Goal: Task Accomplishment & Management: Manage account settings

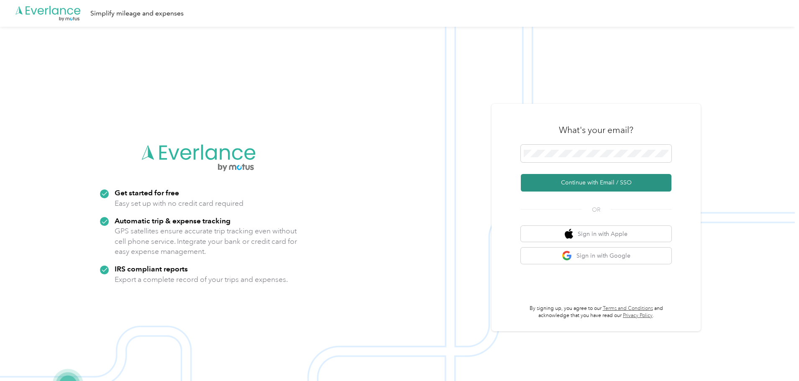
click at [558, 190] on button "Continue with Email / SSO" at bounding box center [596, 183] width 151 height 18
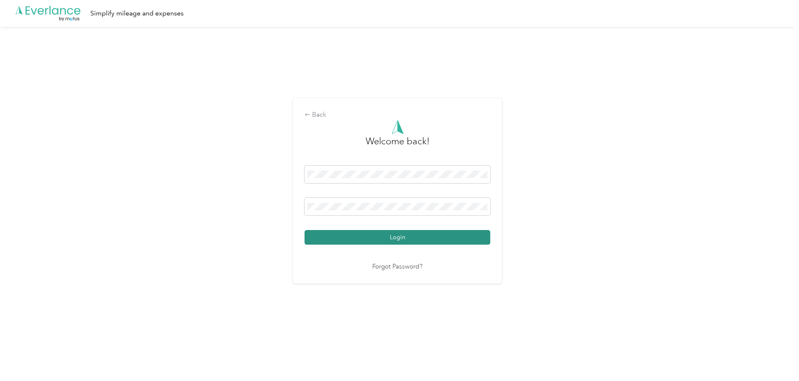
click at [359, 238] on button "Login" at bounding box center [397, 237] width 186 height 15
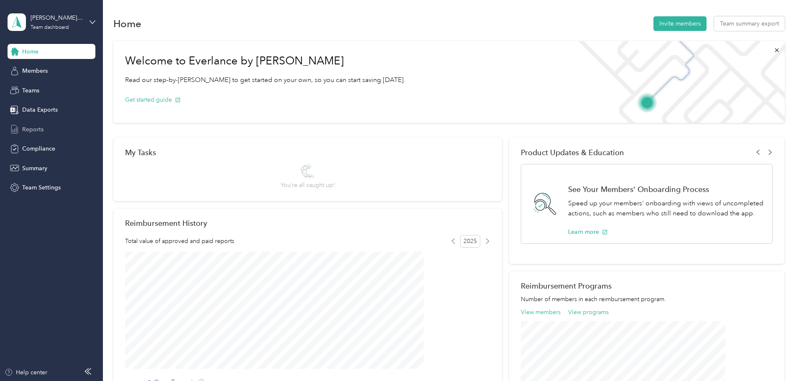
click at [37, 128] on span "Reports" at bounding box center [32, 129] width 21 height 9
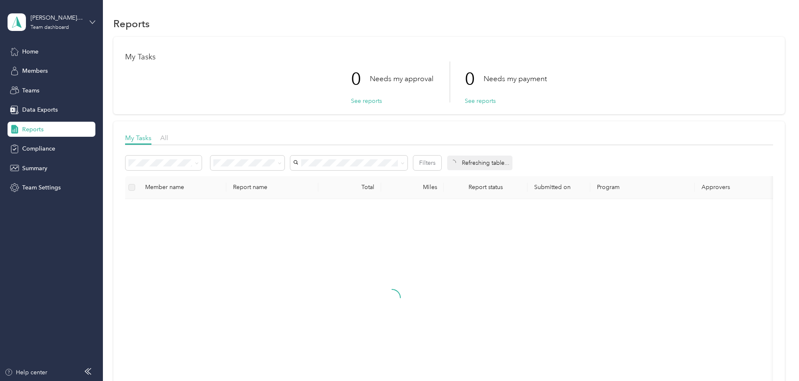
click at [90, 21] on icon at bounding box center [92, 21] width 5 height 3
click at [36, 87] on div "Personal dashboard" at bounding box center [41, 86] width 53 height 9
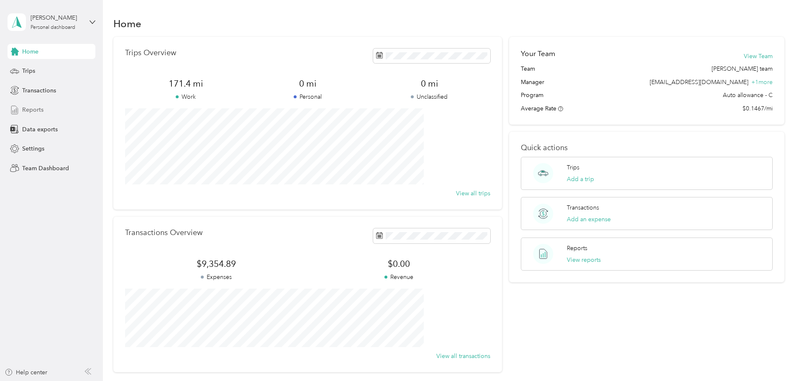
click at [28, 111] on span "Reports" at bounding box center [32, 109] width 21 height 9
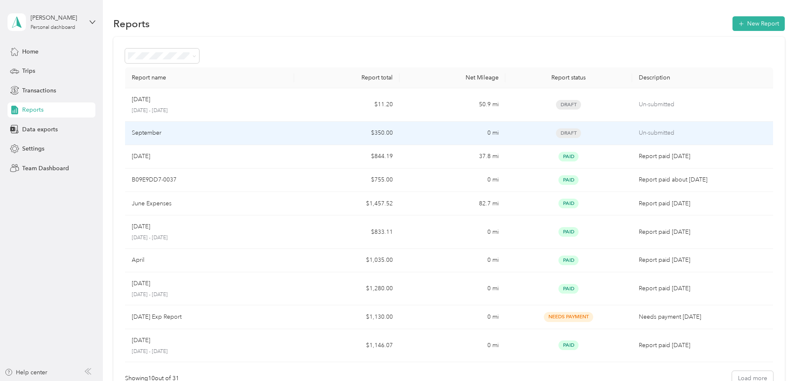
click at [294, 138] on td "September" at bounding box center [209, 133] width 169 height 23
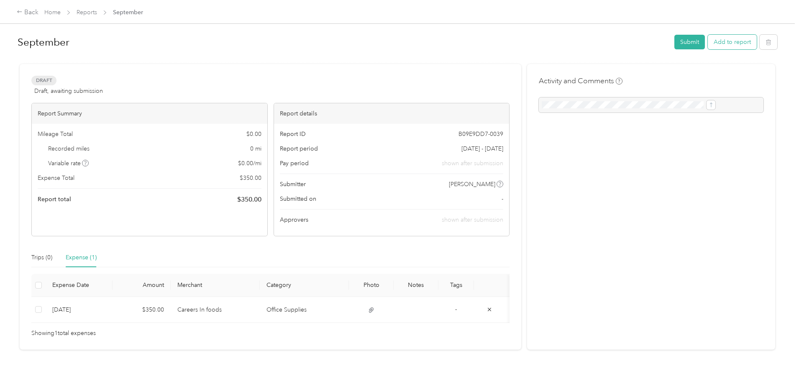
click at [708, 45] on button "Add to report" at bounding box center [732, 42] width 49 height 15
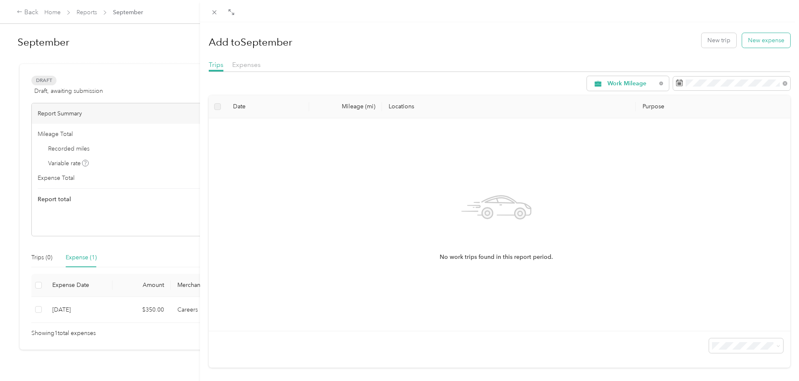
click at [756, 42] on button "New expense" at bounding box center [766, 40] width 48 height 15
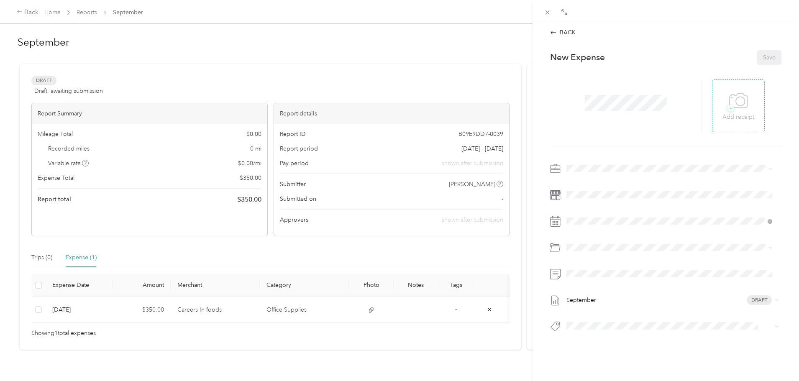
click at [727, 107] on span "+" at bounding box center [730, 108] width 6 height 6
click at [578, 199] on span at bounding box center [672, 194] width 218 height 13
click at [583, 337] on div "21" at bounding box center [583, 337] width 11 height 10
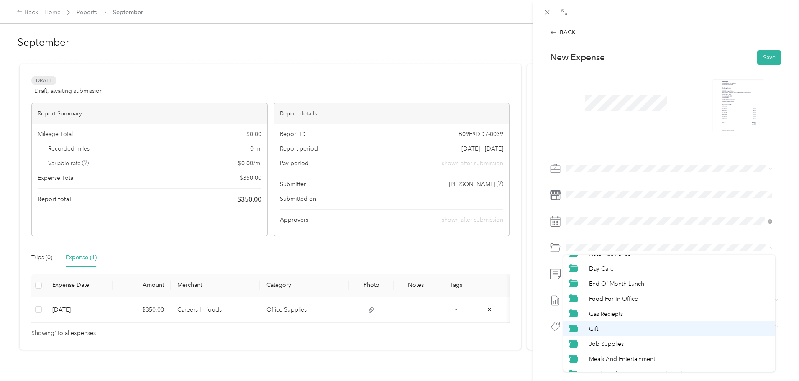
scroll to position [96, 0]
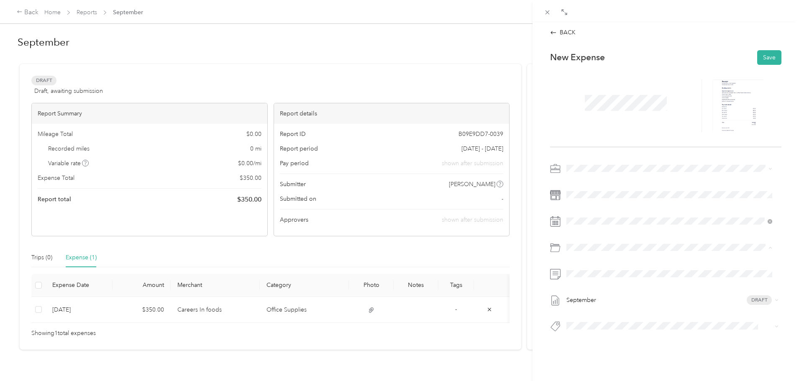
click at [598, 366] on li "Travel" at bounding box center [669, 364] width 212 height 15
click at [595, 344] on div "No results match your search" at bounding box center [669, 351] width 212 height 41
click at [761, 57] on button "Save" at bounding box center [769, 57] width 24 height 15
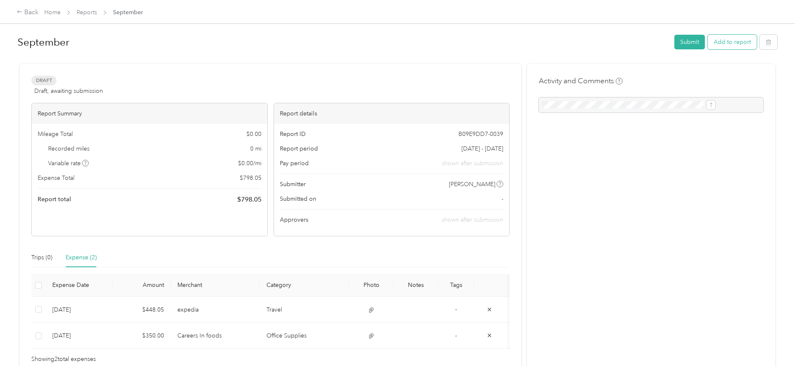
click at [708, 45] on button "Add to report" at bounding box center [732, 42] width 49 height 15
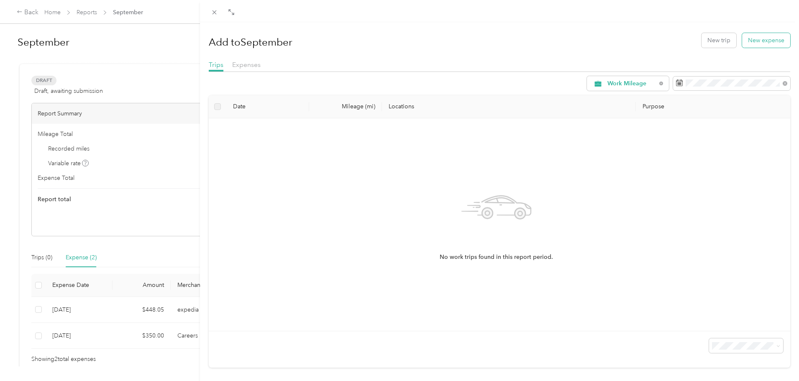
click at [768, 41] on button "New expense" at bounding box center [766, 40] width 48 height 15
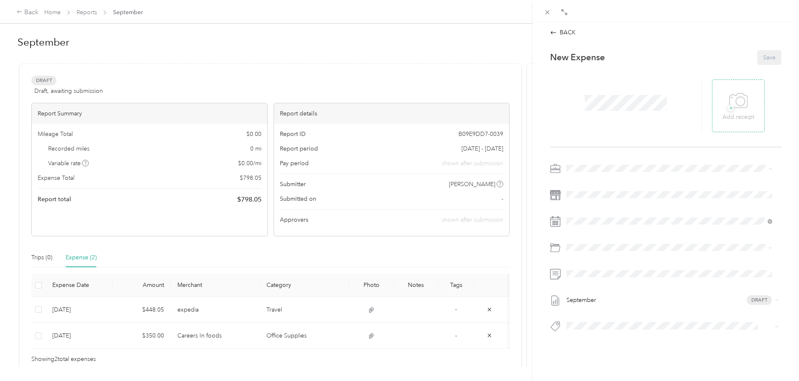
click at [727, 108] on span "+" at bounding box center [730, 108] width 6 height 6
click at [590, 201] on li "Expenses" at bounding box center [669, 197] width 212 height 15
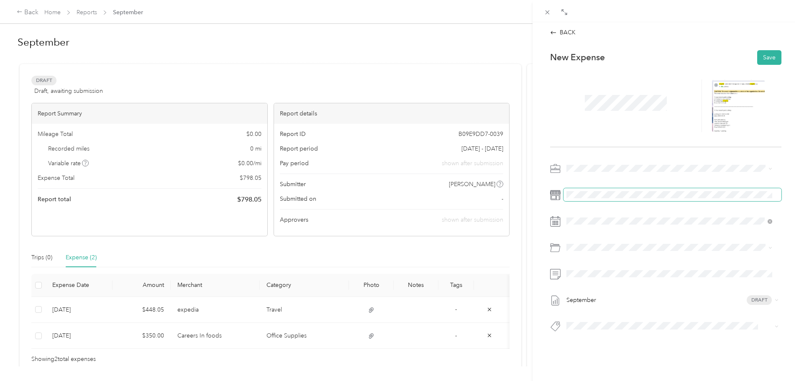
click at [649, 189] on span at bounding box center [672, 194] width 218 height 13
click at [658, 212] on div "September Draft" at bounding box center [665, 250] width 231 height 176
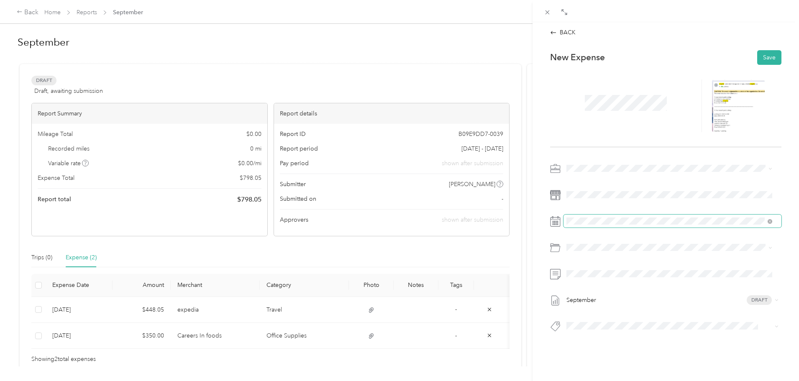
click at [610, 225] on span at bounding box center [672, 221] width 218 height 13
click at [597, 216] on span at bounding box center [672, 221] width 218 height 13
click at [556, 222] on icon at bounding box center [555, 221] width 10 height 10
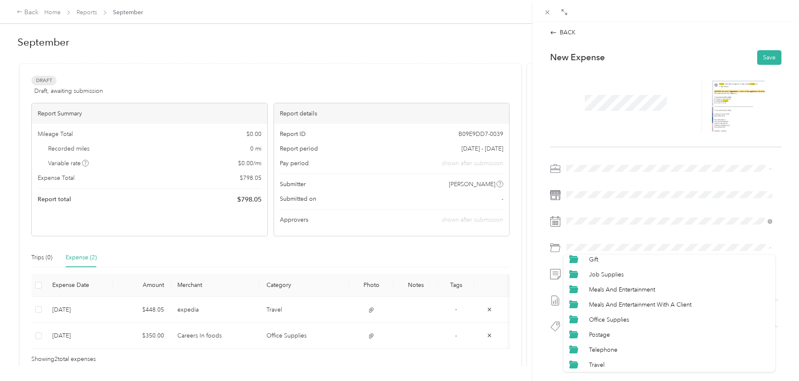
scroll to position [96, 0]
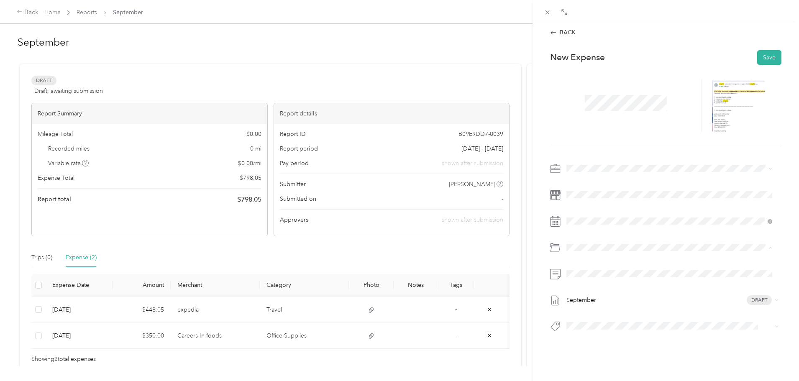
click at [593, 314] on li "Office Supplies" at bounding box center [669, 319] width 212 height 15
click at [766, 57] on button "Save" at bounding box center [769, 57] width 24 height 15
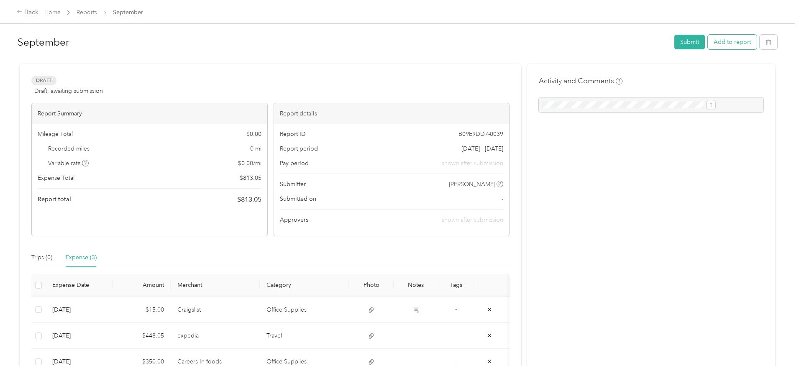
click at [708, 43] on button "Add to report" at bounding box center [732, 42] width 49 height 15
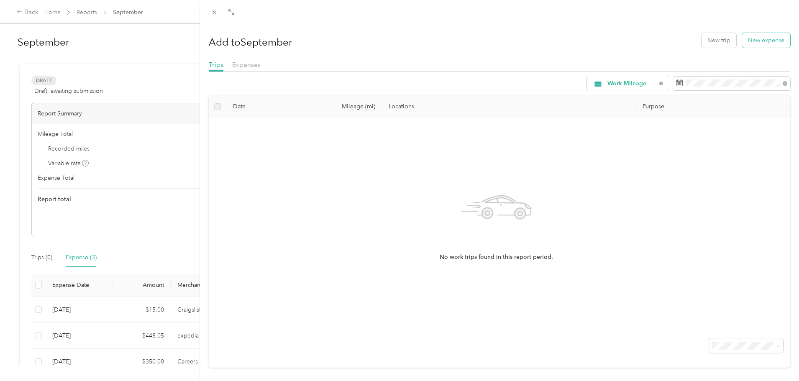
click at [760, 41] on button "New expense" at bounding box center [766, 40] width 48 height 15
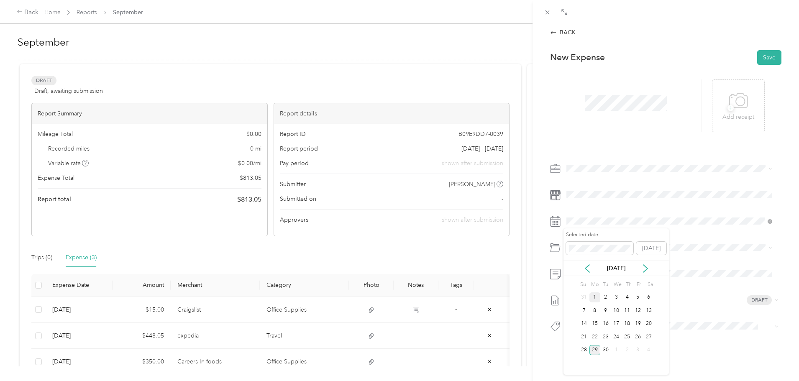
click at [597, 299] on div "1" at bounding box center [594, 297] width 11 height 10
click at [615, 278] on span "Auto Allowance" at bounding box center [610, 277] width 42 height 7
click at [772, 300] on div "September Draft" at bounding box center [672, 300] width 218 height 13
click at [720, 296] on span "September Draft" at bounding box center [670, 300] width 202 height 8
click at [762, 51] on button "Save" at bounding box center [769, 57] width 24 height 15
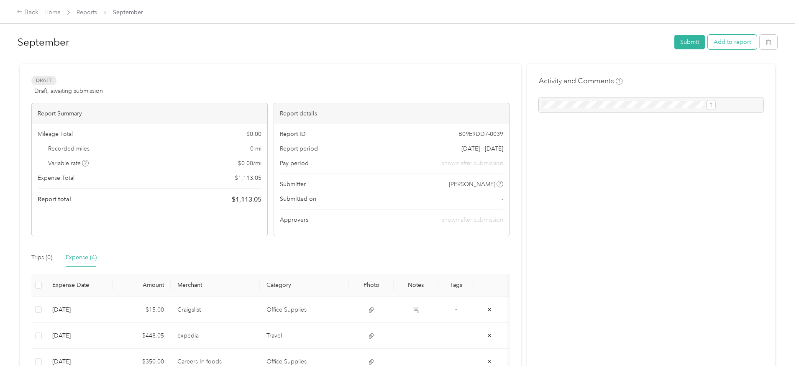
click at [708, 43] on button "Add to report" at bounding box center [732, 42] width 49 height 15
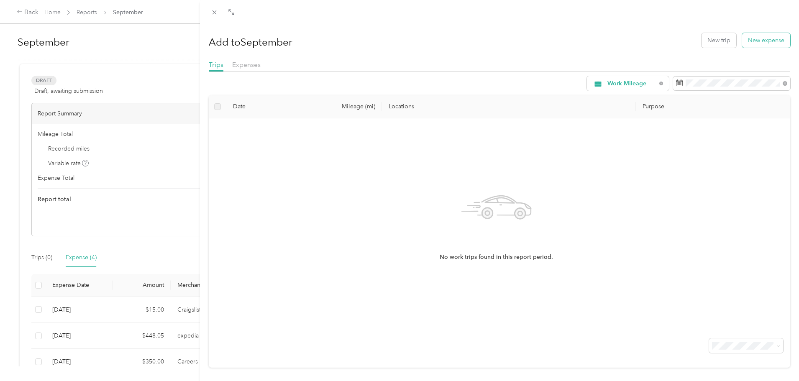
click at [763, 41] on button "New expense" at bounding box center [766, 40] width 48 height 15
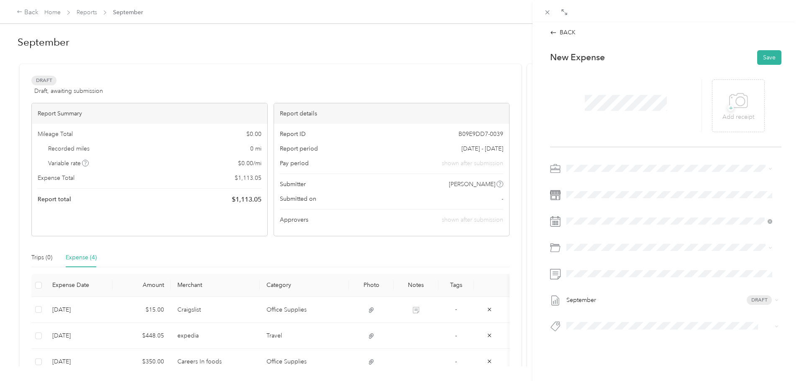
click at [607, 297] on li "Day Care" at bounding box center [669, 291] width 212 height 15
click at [762, 55] on button "Save" at bounding box center [769, 57] width 24 height 15
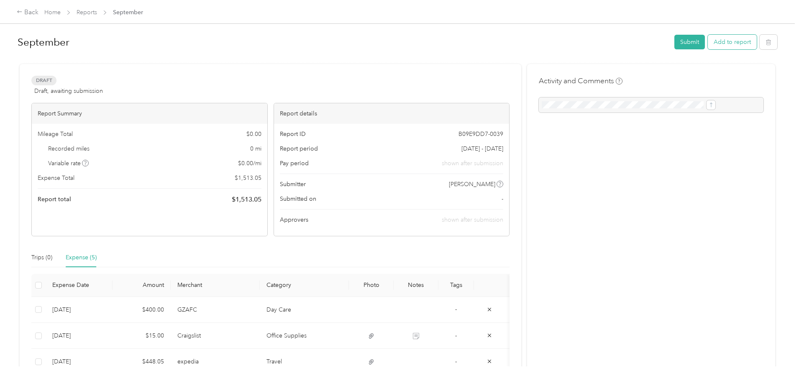
click at [708, 44] on button "Add to report" at bounding box center [732, 42] width 49 height 15
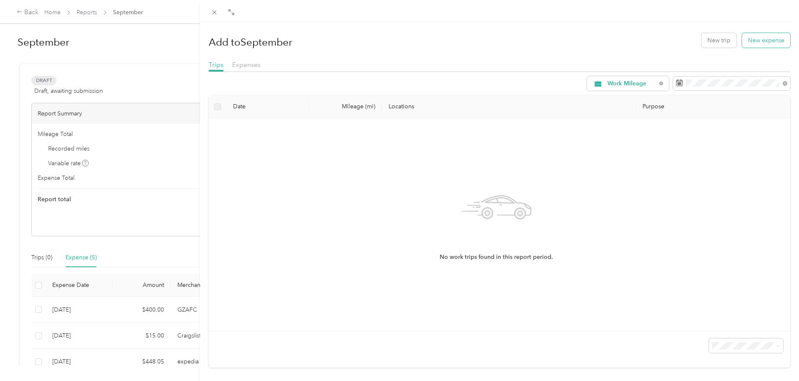
click at [767, 41] on button "New expense" at bounding box center [766, 40] width 48 height 15
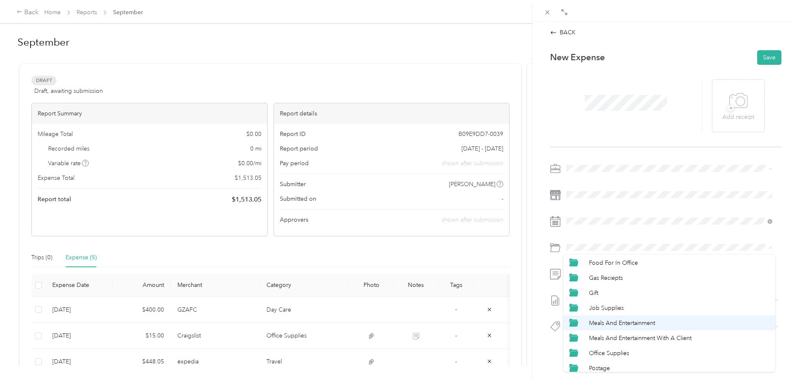
scroll to position [96, 0]
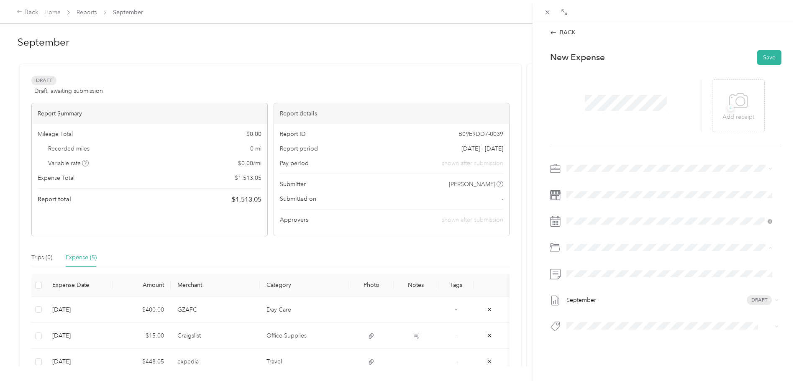
click at [604, 347] on span "Telephone" at bounding box center [603, 349] width 28 height 7
click at [593, 296] on div "1" at bounding box center [594, 297] width 11 height 10
click at [762, 56] on button "Save" at bounding box center [769, 57] width 24 height 15
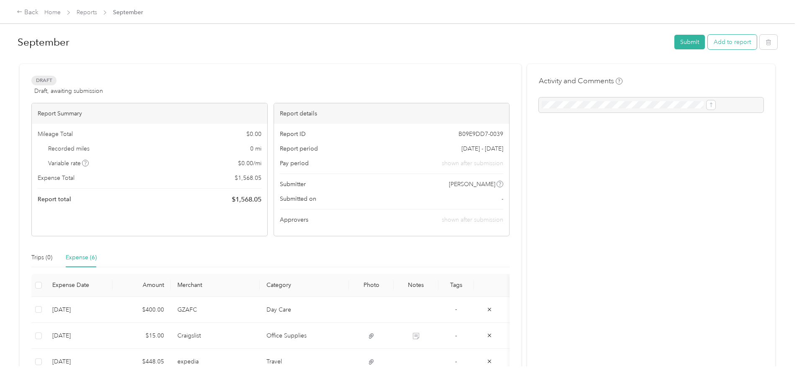
click at [708, 44] on button "Add to report" at bounding box center [732, 42] width 49 height 15
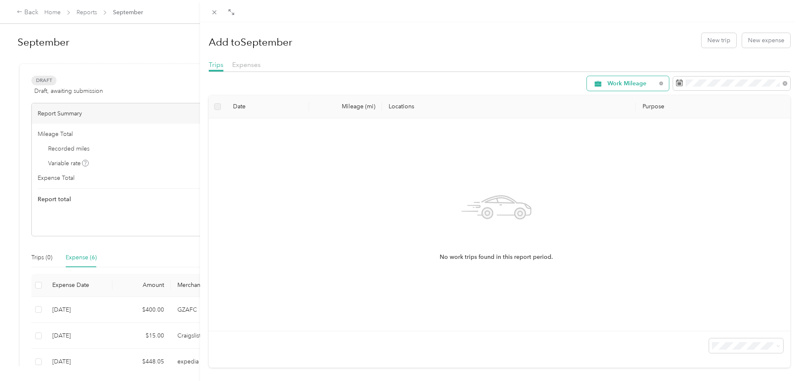
click at [620, 81] on span "Work Mileage" at bounding box center [631, 84] width 49 height 6
click at [628, 158] on li "Work Mileage - User with auto allowance" at bounding box center [650, 157] width 140 height 15
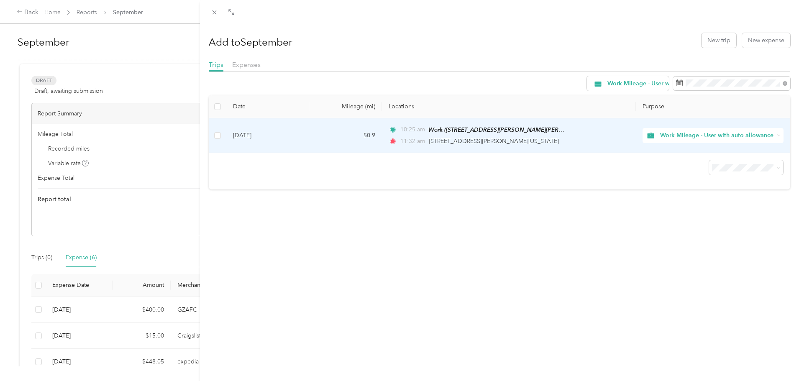
click at [255, 132] on td "[DATE]" at bounding box center [267, 135] width 83 height 35
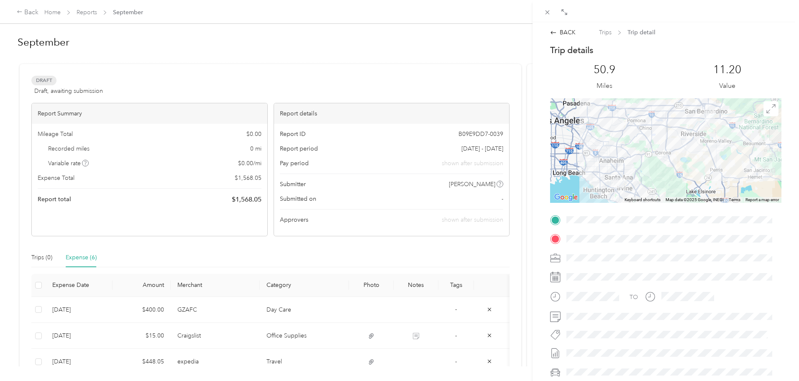
click at [641, 29] on span "Trip detail" at bounding box center [641, 32] width 28 height 9
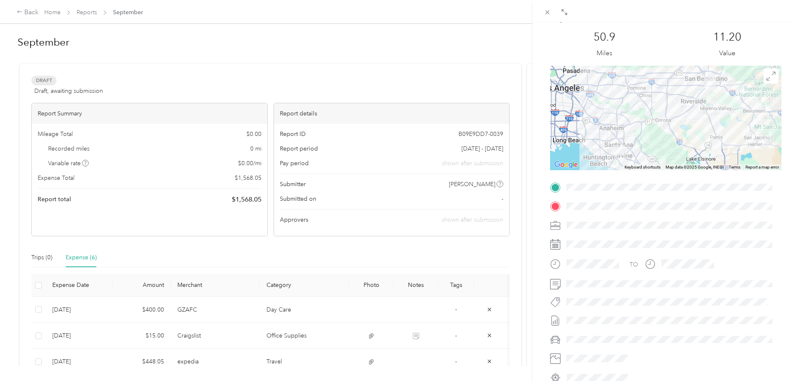
scroll to position [102, 0]
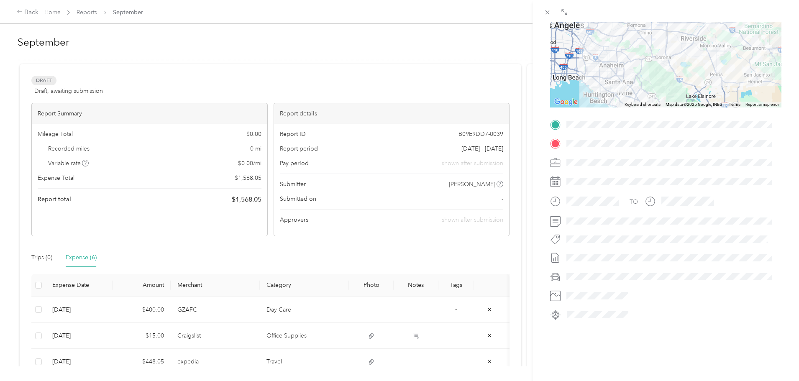
click at [682, 165] on div "TO" at bounding box center [665, 220] width 231 height 204
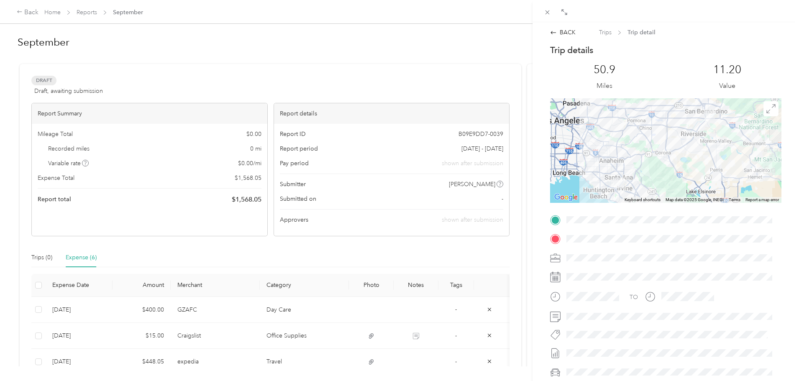
click at [644, 34] on span "Trip detail" at bounding box center [641, 32] width 28 height 9
click at [547, 11] on icon at bounding box center [547, 12] width 7 height 7
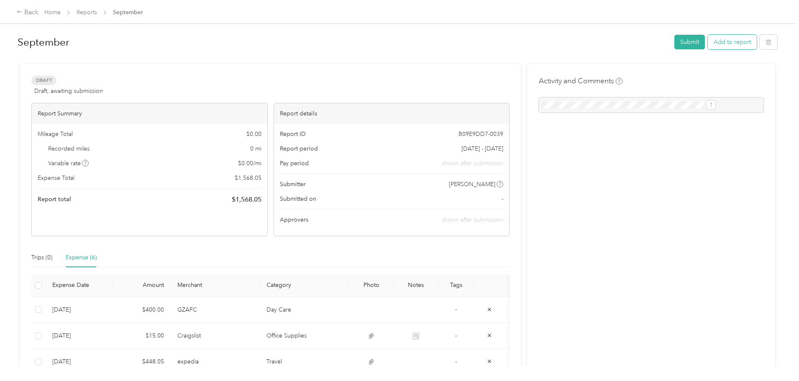
click at [708, 42] on button "Add to report" at bounding box center [732, 42] width 49 height 15
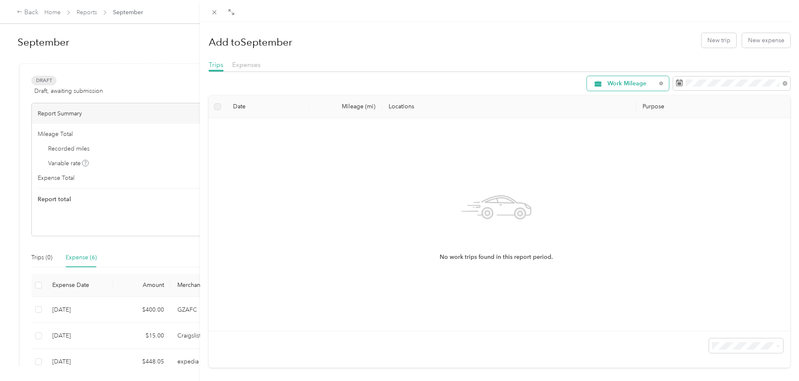
click at [645, 86] on span "Work Mileage" at bounding box center [631, 84] width 49 height 6
click at [632, 156] on span "Work Mileage - User with auto allowance" at bounding box center [657, 155] width 113 height 9
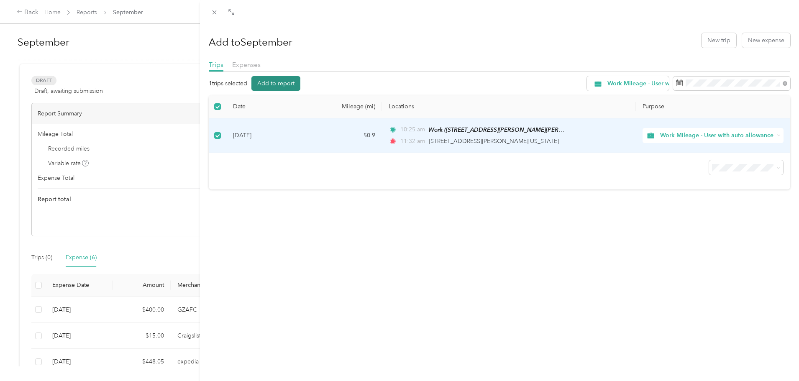
click at [286, 82] on button "Add to report" at bounding box center [275, 83] width 49 height 15
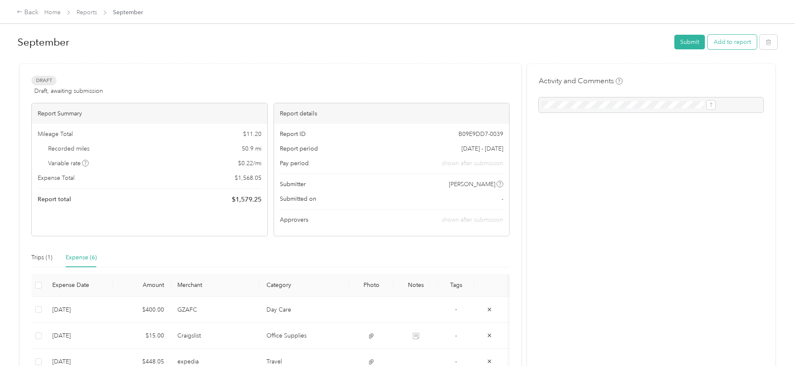
click at [708, 44] on button "Add to report" at bounding box center [732, 42] width 49 height 15
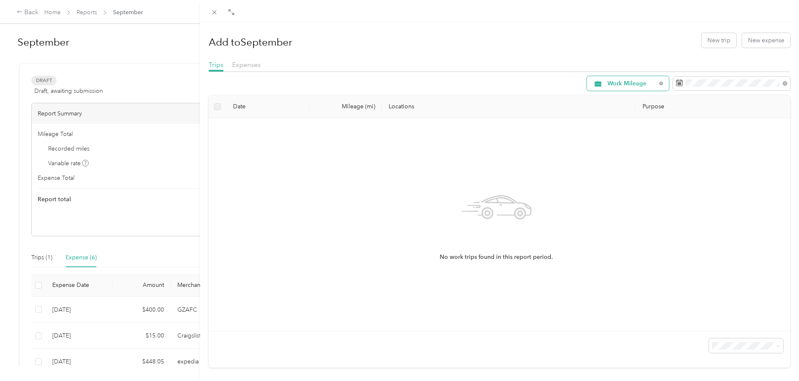
click at [645, 86] on span "Work Mileage" at bounding box center [631, 84] width 49 height 6
click at [651, 157] on span "Work Mileage - User with auto allowance" at bounding box center [657, 157] width 113 height 9
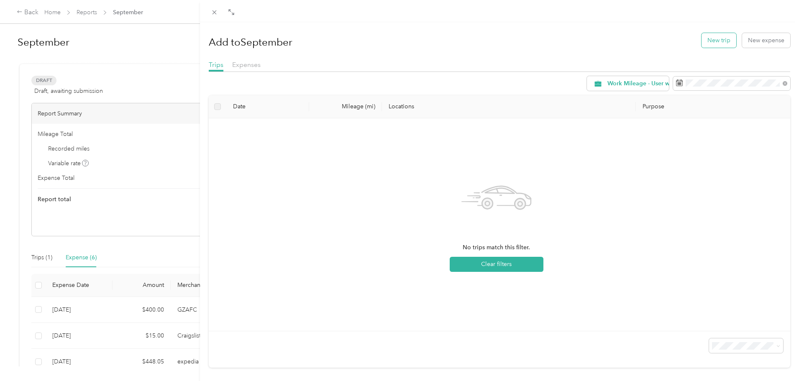
click at [715, 39] on button "New trip" at bounding box center [718, 40] width 35 height 15
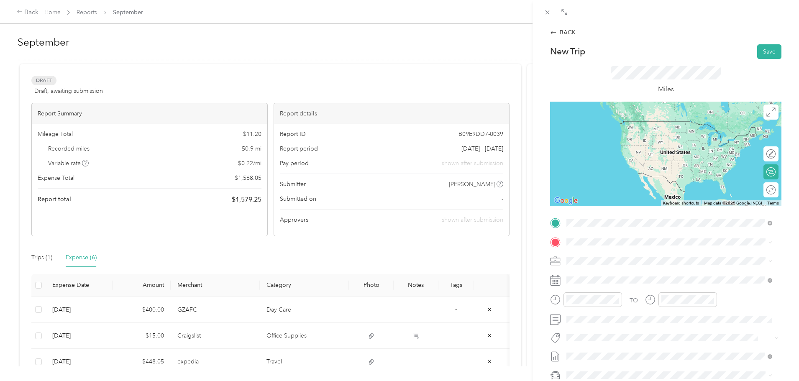
click at [608, 256] on span "[STREET_ADDRESS][PERSON_NAME][US_STATE]" at bounding box center [647, 253] width 130 height 8
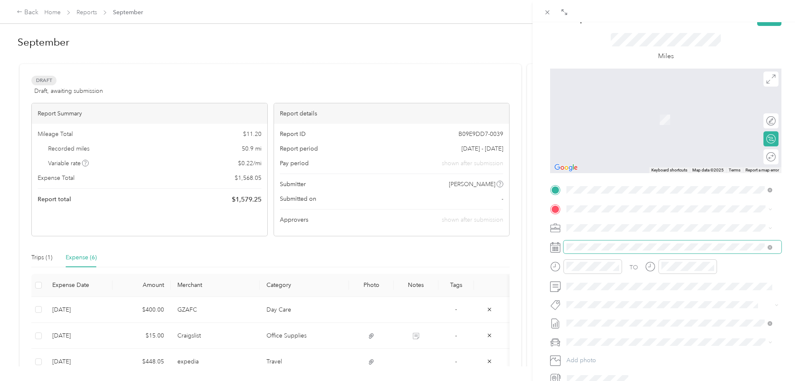
scroll to position [84, 0]
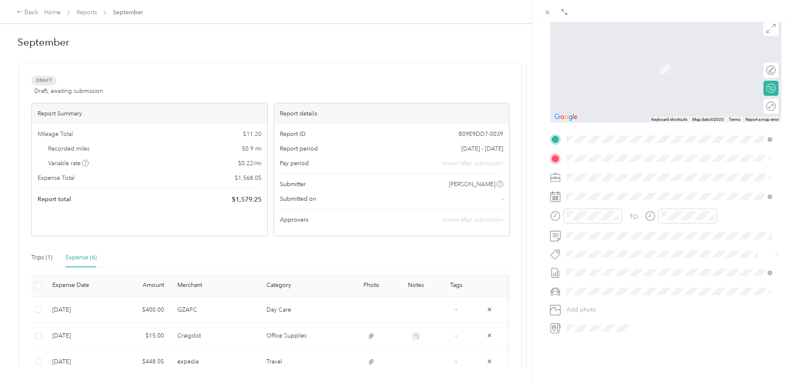
click at [626, 196] on div "Work [STREET_ADDRESS][PERSON_NAME][PERSON_NAME]" at bounding box center [655, 197] width 146 height 18
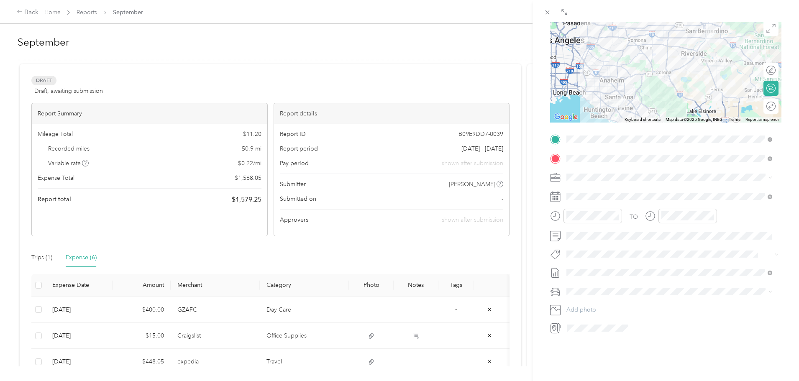
click at [559, 197] on icon at bounding box center [555, 197] width 10 height 10
click at [555, 194] on icon at bounding box center [555, 197] width 10 height 10
click at [558, 196] on icon at bounding box center [555, 197] width 10 height 10
click at [627, 312] on div "25" at bounding box center [626, 312] width 11 height 10
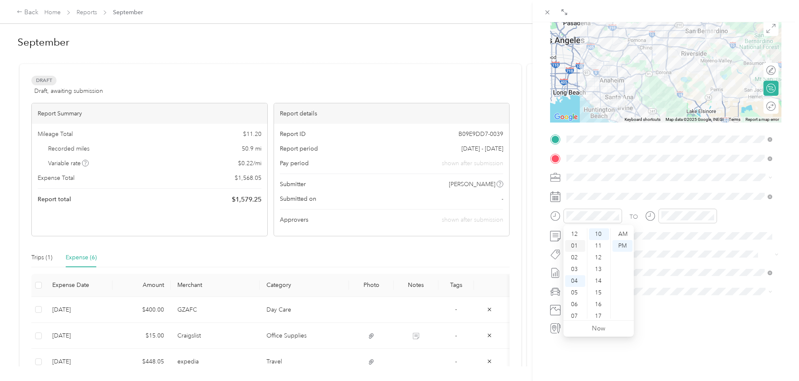
click at [577, 245] on div "01" at bounding box center [575, 246] width 20 height 12
click at [575, 257] on div "03" at bounding box center [575, 258] width 20 height 12
click at [575, 240] on div "02" at bounding box center [575, 239] width 20 height 12
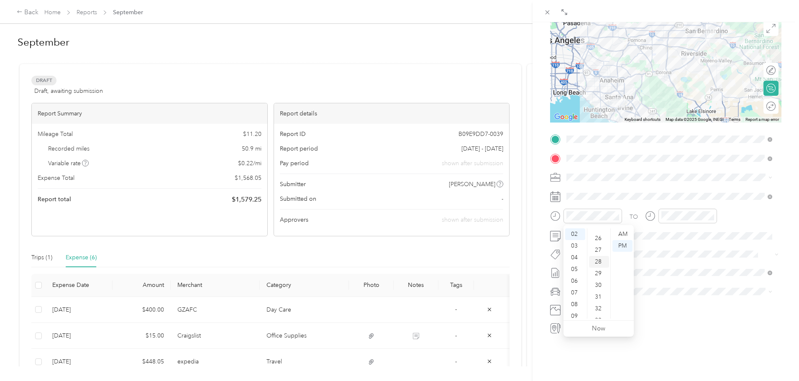
scroll to position [293, 0]
click at [595, 291] on div "30" at bounding box center [599, 292] width 20 height 12
click at [600, 233] on div "30" at bounding box center [599, 234] width 20 height 12
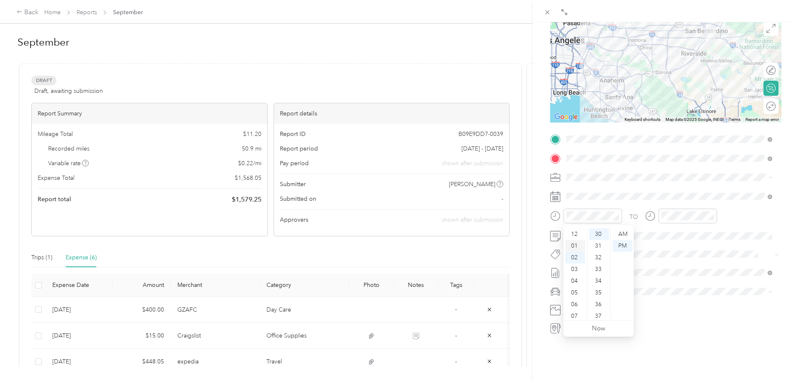
click at [575, 245] on div "01" at bounding box center [575, 246] width 20 height 12
click at [671, 249] on div "02" at bounding box center [670, 248] width 20 height 12
click at [718, 245] on div "PM" at bounding box center [717, 246] width 20 height 12
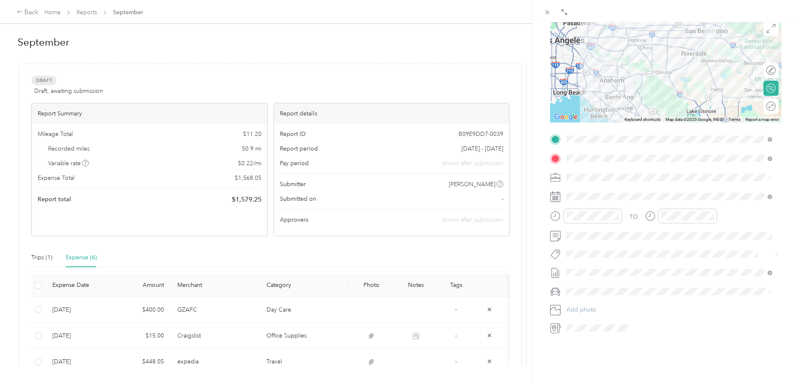
click at [642, 321] on div "TO Add photo" at bounding box center [665, 234] width 231 height 202
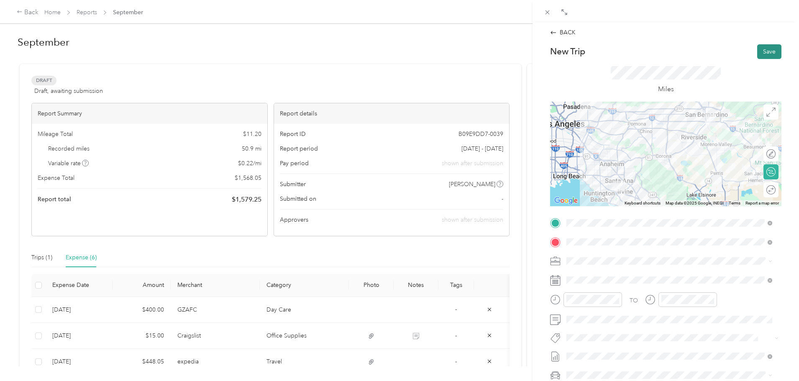
click at [769, 50] on button "Save" at bounding box center [769, 51] width 24 height 15
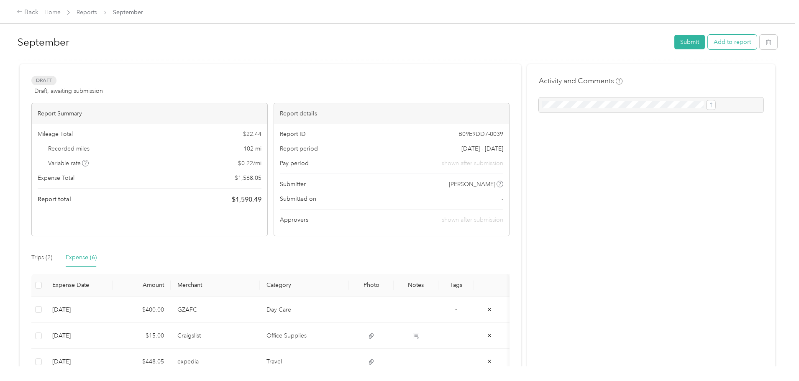
click at [708, 43] on button "Add to report" at bounding box center [732, 42] width 49 height 15
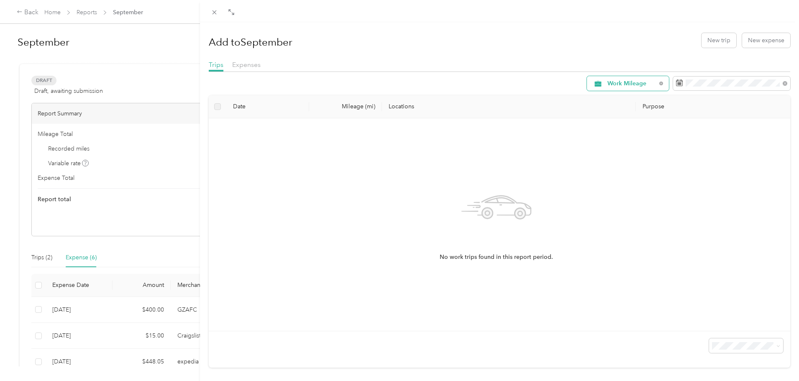
click at [613, 81] on span "Work Mileage" at bounding box center [631, 84] width 49 height 6
click at [628, 155] on span "Work Mileage - User with auto allowance" at bounding box center [657, 157] width 113 height 9
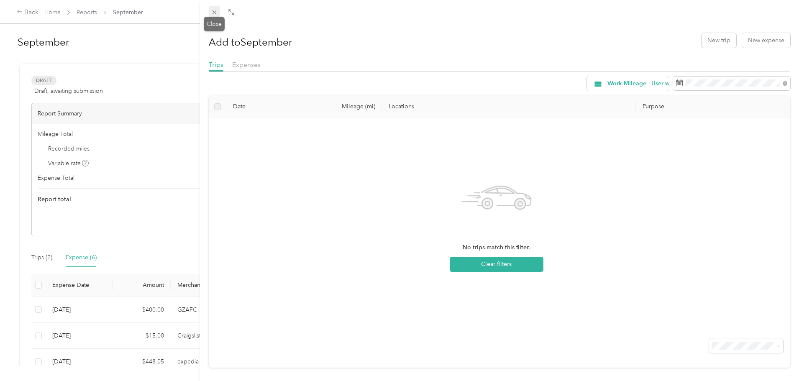
click at [215, 13] on icon at bounding box center [214, 12] width 7 height 7
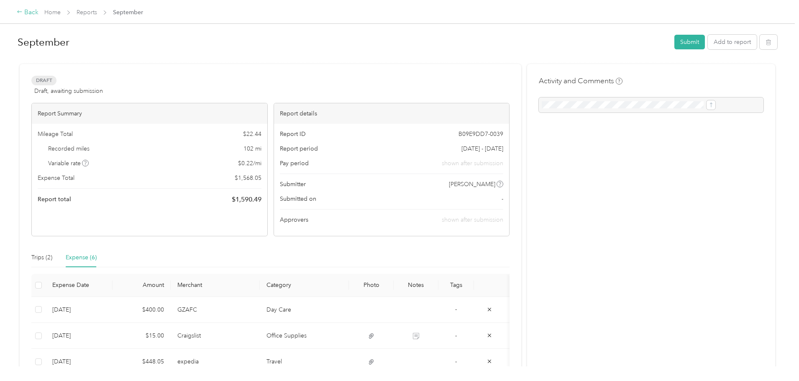
click at [38, 9] on div "Back" at bounding box center [28, 13] width 22 height 10
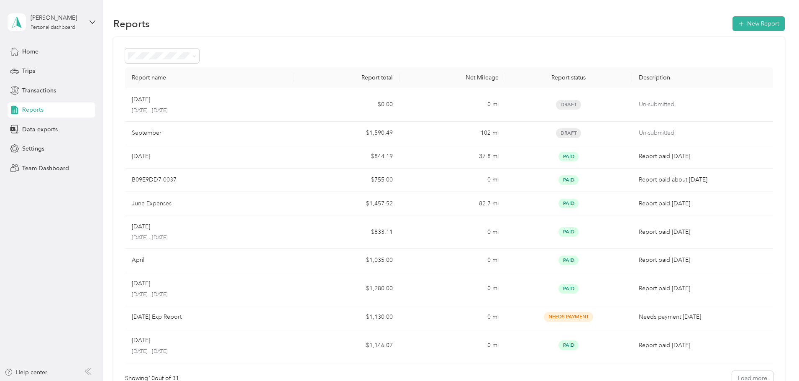
click at [30, 106] on span "Reports" at bounding box center [32, 109] width 21 height 9
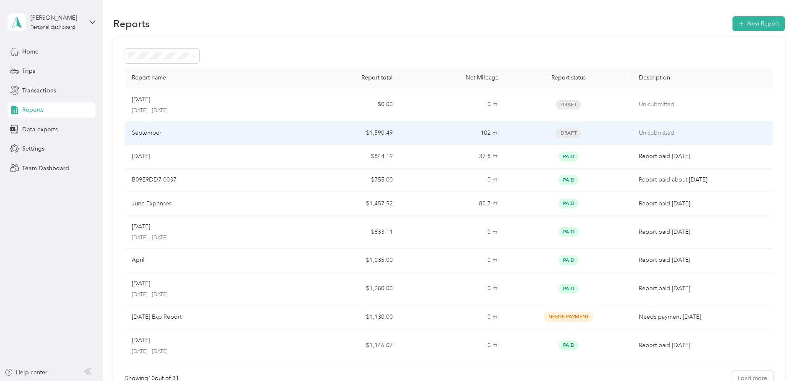
click at [161, 132] on p "September" at bounding box center [147, 132] width 30 height 9
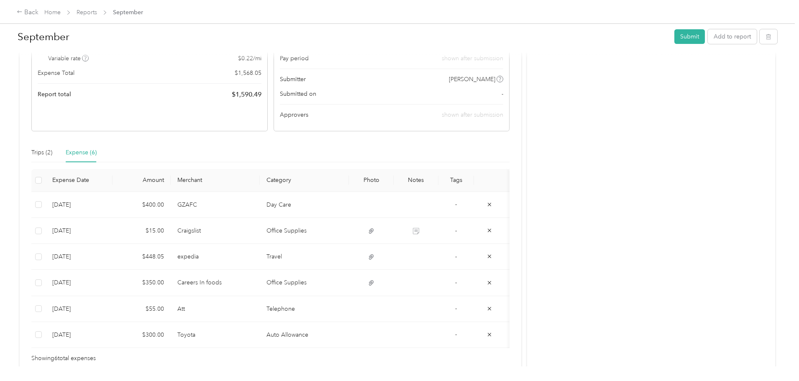
scroll to position [125, 0]
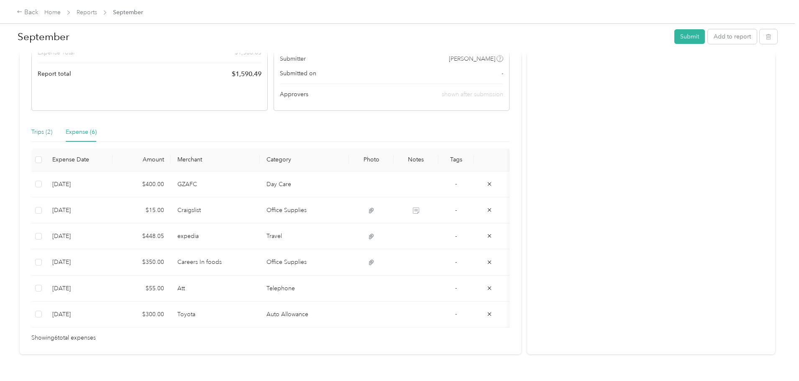
click at [52, 132] on div "Trips (2)" at bounding box center [41, 132] width 21 height 9
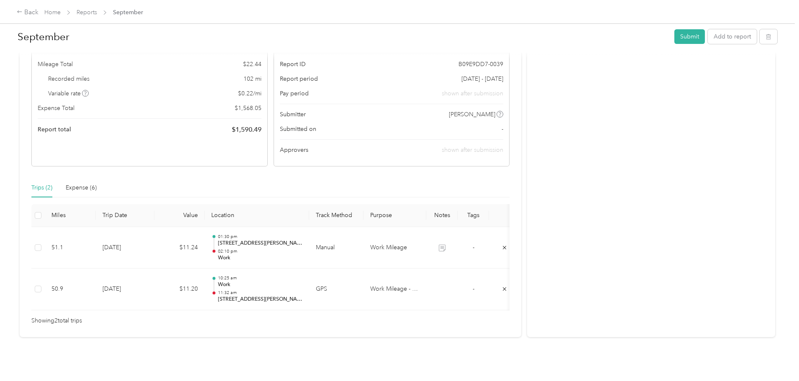
scroll to position [82, 0]
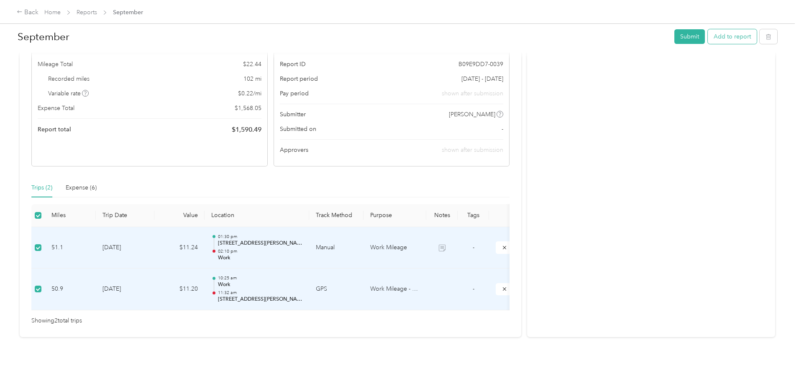
click at [708, 36] on button "Add to report" at bounding box center [732, 36] width 49 height 15
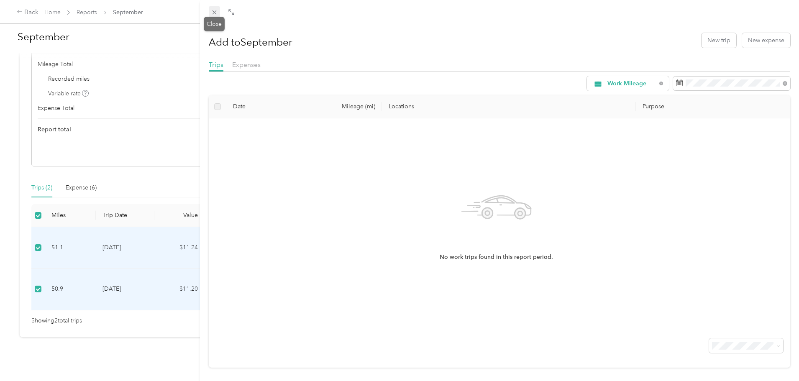
click at [217, 10] on icon at bounding box center [214, 12] width 7 height 7
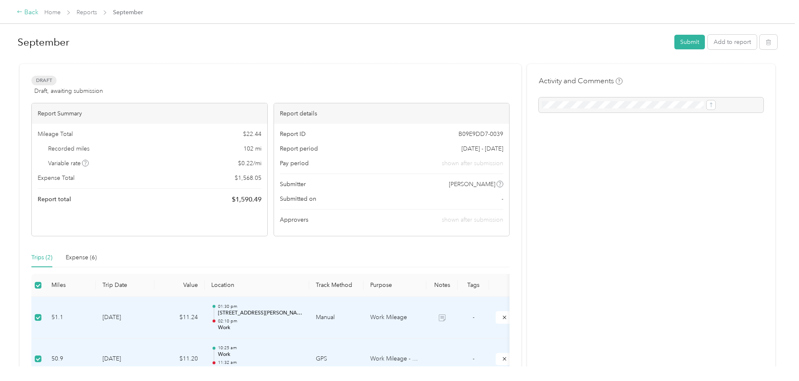
click at [38, 15] on div "Back" at bounding box center [28, 13] width 22 height 10
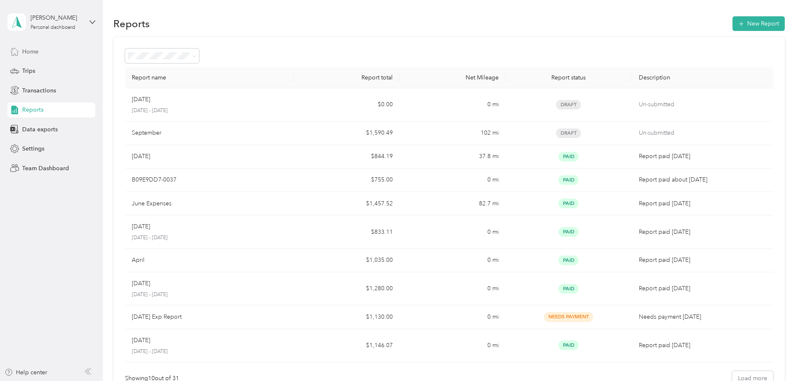
click at [29, 49] on span "Home" at bounding box center [30, 51] width 16 height 9
